Goal: Navigation & Orientation: Find specific page/section

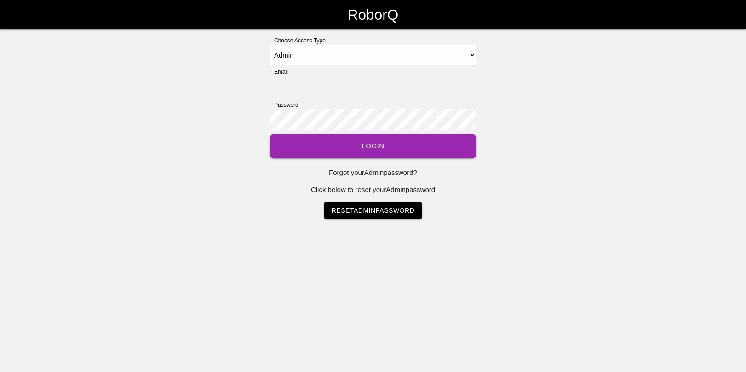
select select "Admin"
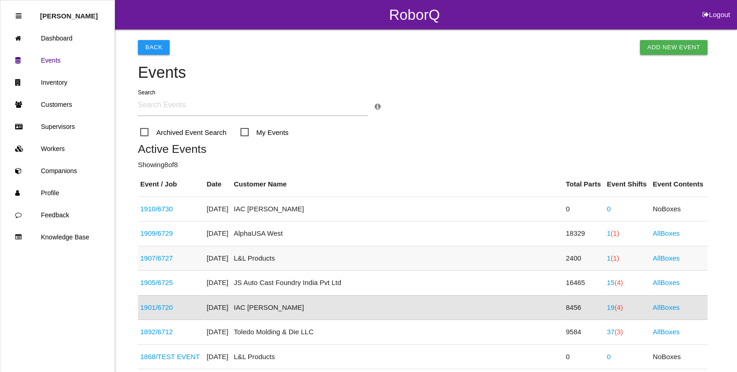
scroll to position [122, 0]
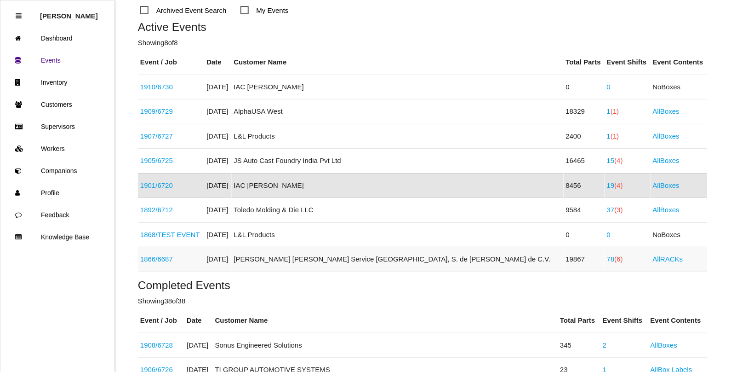
click at [607, 260] on link "78 (6)" at bounding box center [615, 259] width 16 height 8
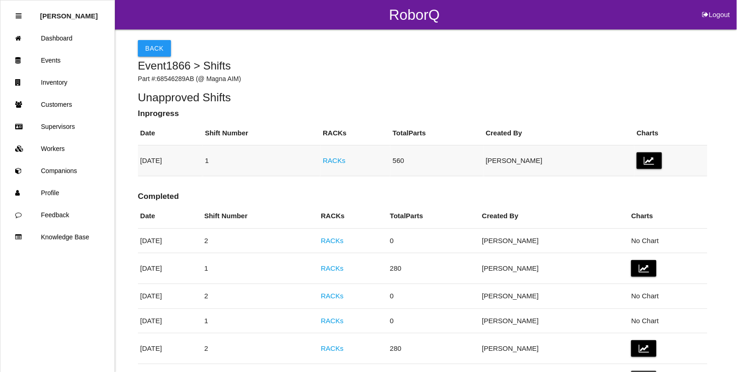
click at [345, 159] on link "RACKs" at bounding box center [334, 160] width 23 height 8
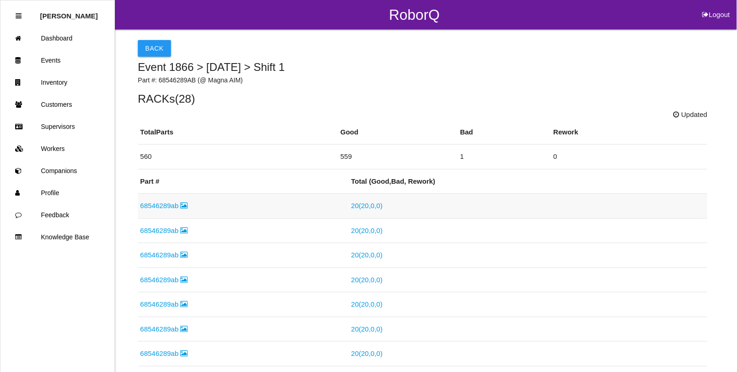
click at [155, 204] on link "68546289ab" at bounding box center [164, 205] width 48 height 8
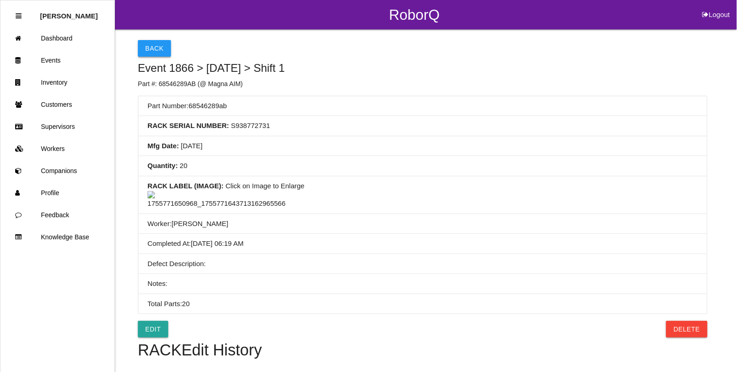
click at [156, 49] on button "Back" at bounding box center [154, 48] width 33 height 17
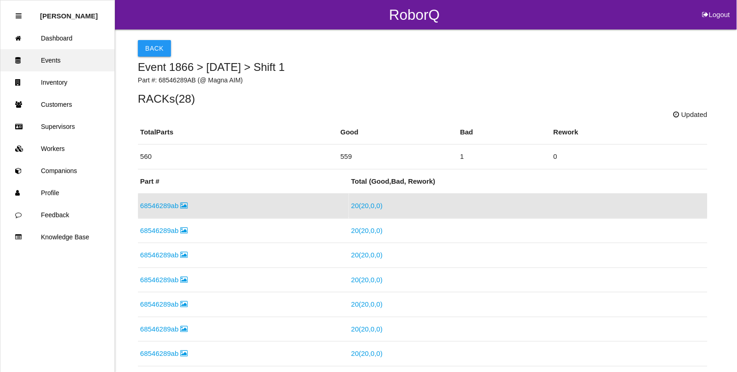
click at [56, 59] on link "Events" at bounding box center [57, 60] width 114 height 22
